Goal: Navigation & Orientation: Find specific page/section

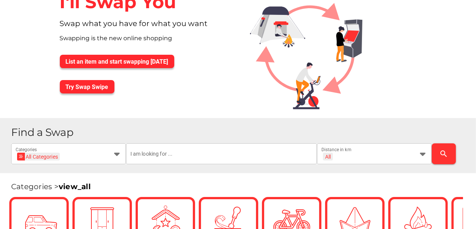
scroll to position [49, 0]
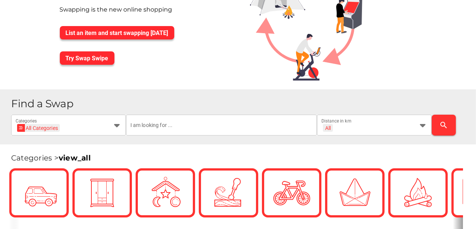
click at [119, 109] on h1 "Find a Swap" at bounding box center [240, 103] width 459 height 11
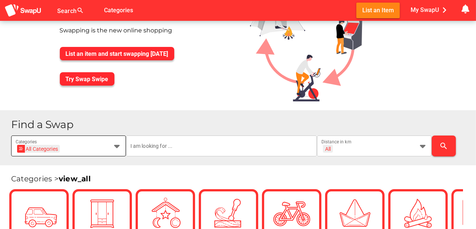
scroll to position [0, 0]
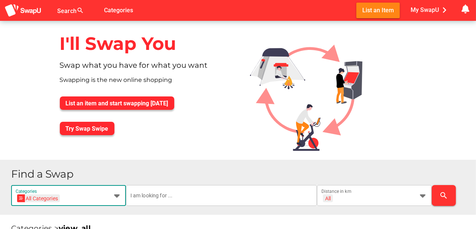
click at [119, 196] on icon at bounding box center [117, 195] width 9 height 9
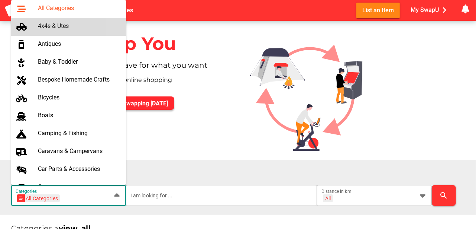
click at [53, 25] on div "4x4s & Utes" at bounding box center [79, 25] width 82 height 7
type input "4x4s & Utes"
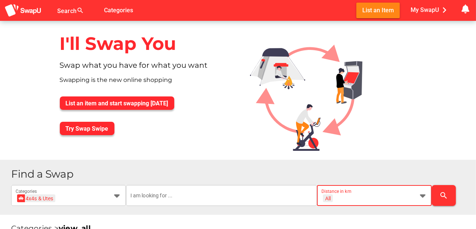
click at [424, 197] on icon at bounding box center [423, 195] width 9 height 9
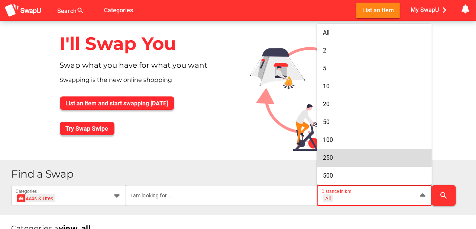
click at [336, 155] on div "250" at bounding box center [374, 157] width 103 height 7
type input "+ 250 km"
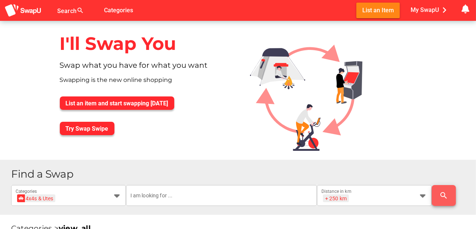
drag, startPoint x: 440, startPoint y: 196, endPoint x: 362, endPoint y: 154, distance: 88.5
click at [438, 194] on span "search" at bounding box center [444, 195] width 12 height 18
click at [445, 195] on icon "search" at bounding box center [444, 195] width 9 height 9
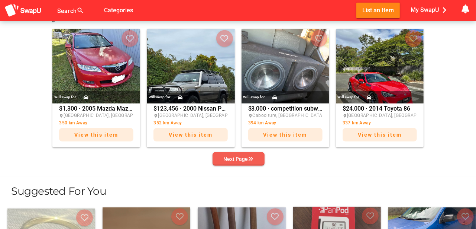
scroll to position [297, 0]
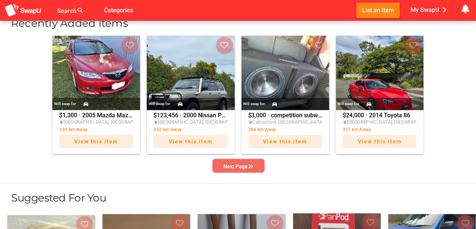
click at [248, 164] on icon "button" at bounding box center [250, 166] width 5 height 5
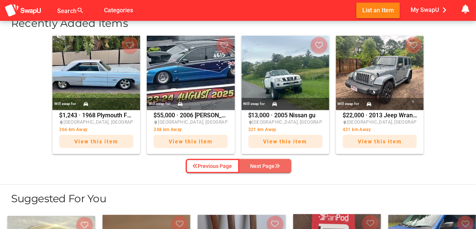
click at [248, 162] on span "Next Page" at bounding box center [265, 165] width 40 height 11
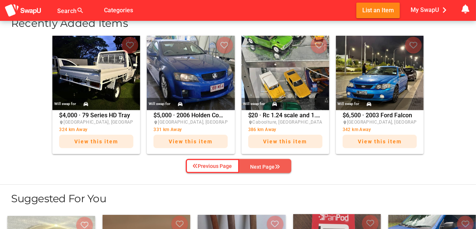
click at [248, 162] on span "Next Page" at bounding box center [265, 166] width 40 height 11
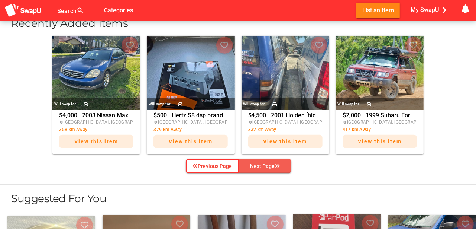
click at [265, 164] on div "Next Page" at bounding box center [266, 165] width 30 height 9
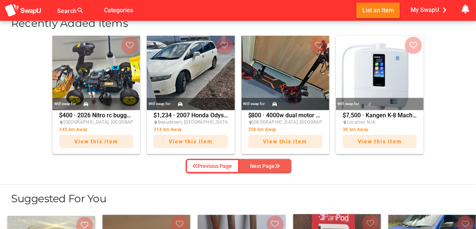
click at [265, 164] on div "Next Page" at bounding box center [266, 165] width 30 height 9
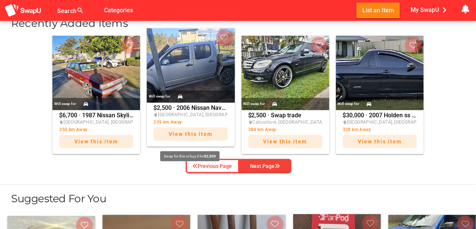
click at [186, 131] on span "View this item" at bounding box center [191, 134] width 44 height 6
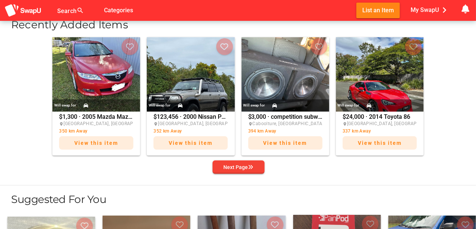
scroll to position [310, 0]
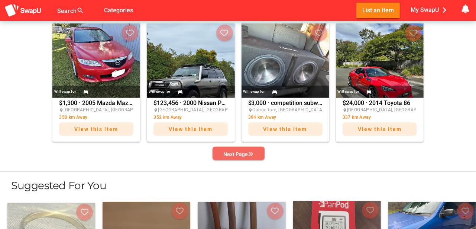
click at [249, 151] on icon "button" at bounding box center [250, 153] width 5 height 5
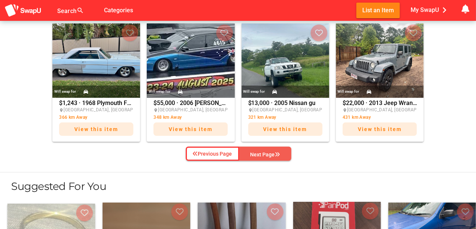
click at [251, 151] on div "Next Page" at bounding box center [266, 154] width 30 height 9
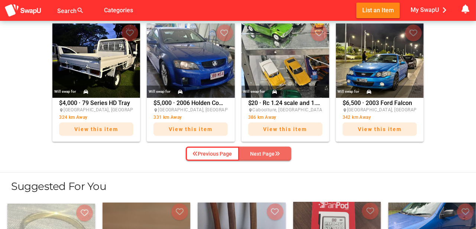
click at [251, 152] on div "Next Page" at bounding box center [266, 153] width 30 height 9
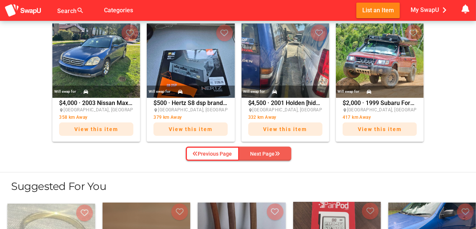
click at [251, 152] on div "Next Page" at bounding box center [266, 153] width 30 height 9
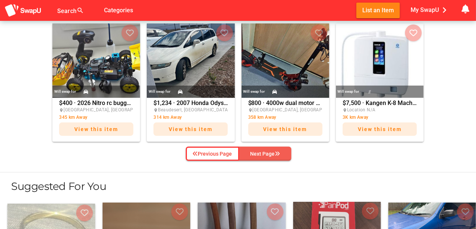
click at [251, 152] on div "Next Page" at bounding box center [266, 153] width 30 height 9
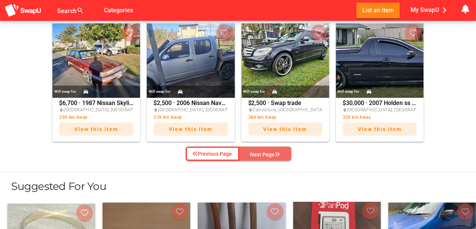
click at [270, 157] on div "Next Page" at bounding box center [266, 154] width 30 height 9
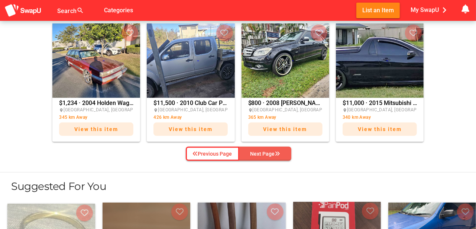
click at [265, 149] on div "Next Page" at bounding box center [266, 153] width 30 height 9
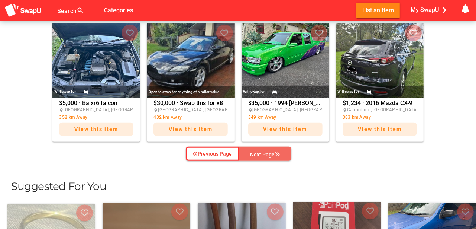
click at [259, 154] on div "Next Page" at bounding box center [266, 154] width 30 height 9
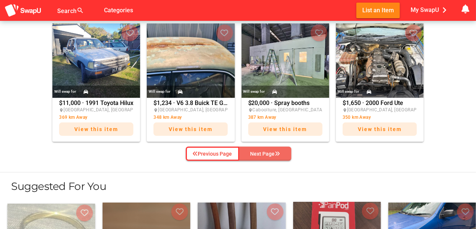
click at [267, 154] on div "Next Page" at bounding box center [266, 153] width 30 height 9
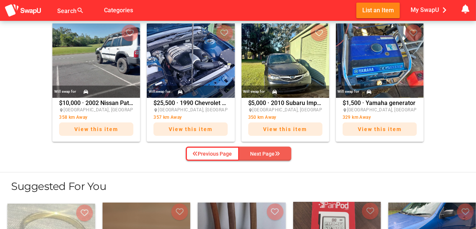
click at [267, 154] on div "Next Page" at bounding box center [266, 153] width 30 height 9
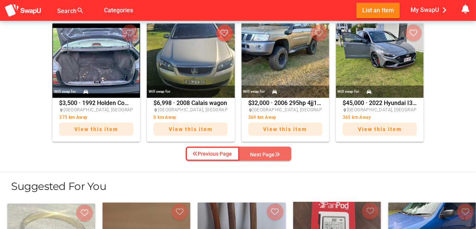
click at [274, 154] on div "Next Page" at bounding box center [266, 154] width 30 height 9
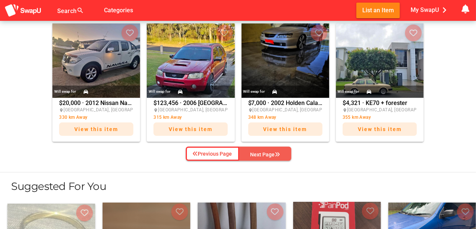
click at [274, 151] on div "Next Page" at bounding box center [266, 154] width 30 height 9
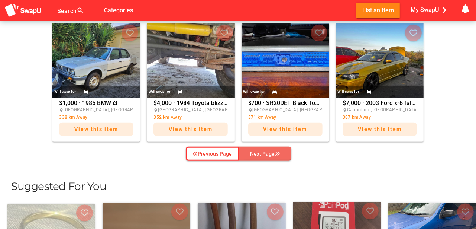
click at [274, 151] on div "Next Page" at bounding box center [266, 153] width 30 height 9
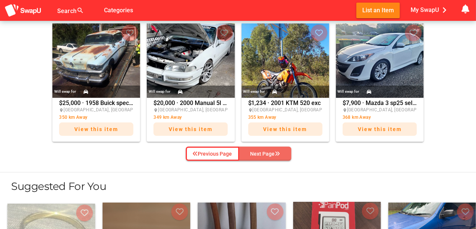
click at [274, 151] on div "Next Page" at bounding box center [266, 153] width 30 height 9
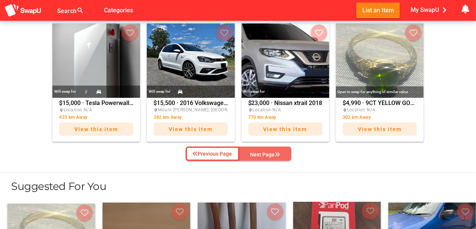
click at [274, 151] on div "Next Page" at bounding box center [266, 154] width 30 height 9
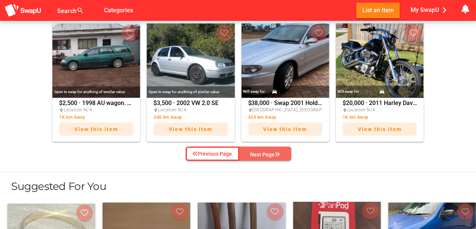
click at [274, 151] on div "Next Page" at bounding box center [266, 154] width 30 height 9
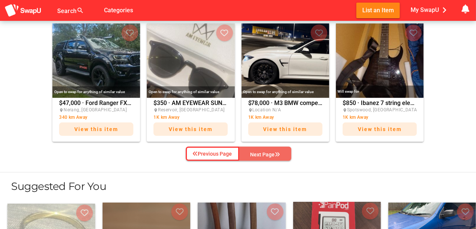
click at [274, 151] on div "Next Page" at bounding box center [266, 154] width 30 height 9
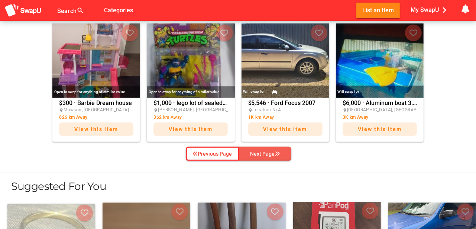
click at [270, 149] on div "Next Page" at bounding box center [266, 153] width 30 height 9
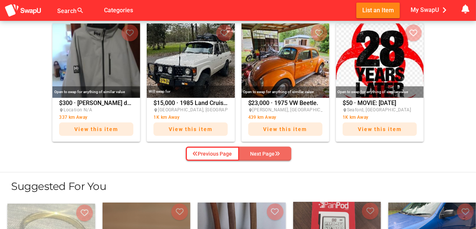
click at [270, 149] on div "Next Page" at bounding box center [266, 153] width 30 height 9
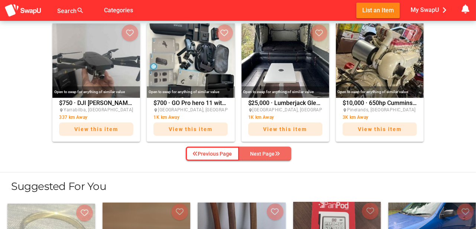
click at [270, 149] on div "Next Page" at bounding box center [266, 153] width 30 height 9
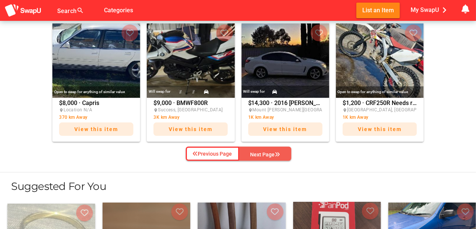
click at [270, 150] on div "Next Page" at bounding box center [266, 154] width 30 height 9
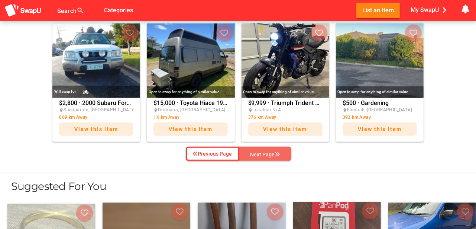
click at [270, 150] on div "Next Page" at bounding box center [266, 154] width 30 height 9
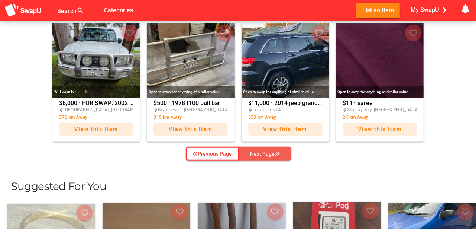
click at [267, 149] on div "Next Page" at bounding box center [266, 153] width 30 height 9
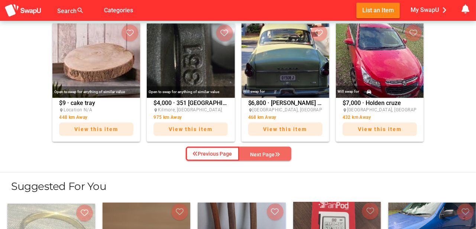
click at [268, 149] on span "Next Page" at bounding box center [265, 154] width 40 height 11
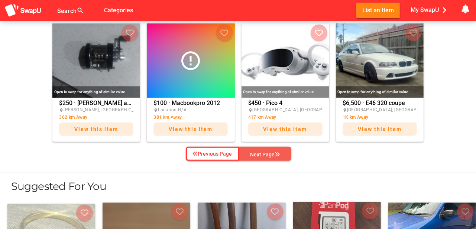
click at [268, 149] on span "Next Page" at bounding box center [265, 154] width 40 height 11
